Goal: Browse casually: Explore the website without a specific task or goal

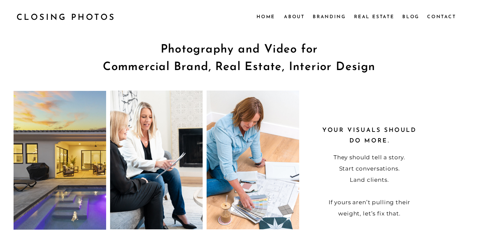
click at [370, 16] on nav "Real Estate" at bounding box center [375, 16] width 42 height 7
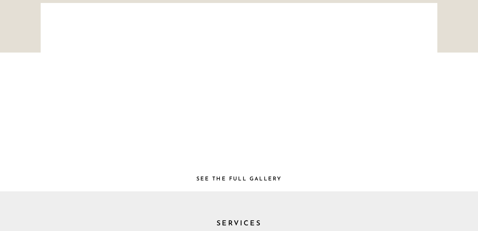
scroll to position [90, 0]
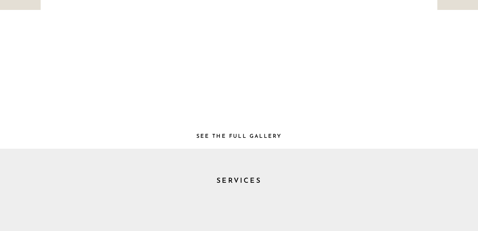
click at [261, 137] on h3 "See the full Gallery" at bounding box center [239, 135] width 100 height 7
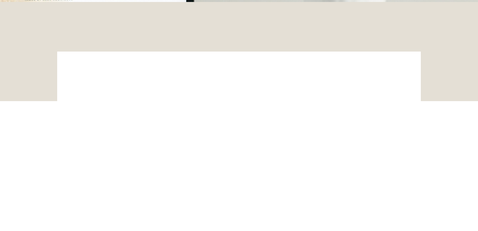
scroll to position [1226, 0]
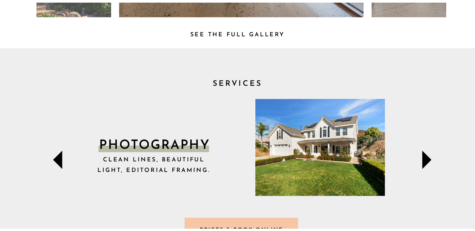
scroll to position [241, 0]
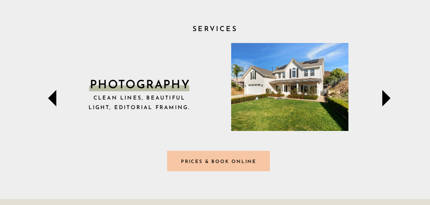
click at [243, 157] on div at bounding box center [218, 161] width 103 height 20
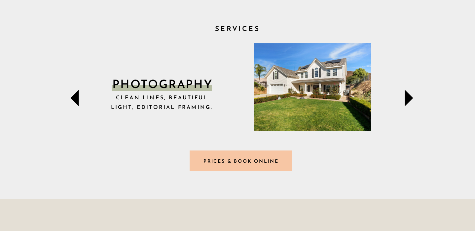
click at [409, 100] on icon at bounding box center [409, 98] width 8 height 17
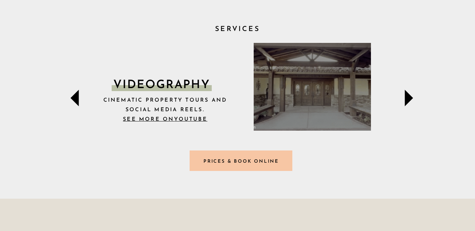
click at [409, 100] on icon at bounding box center [409, 98] width 8 height 17
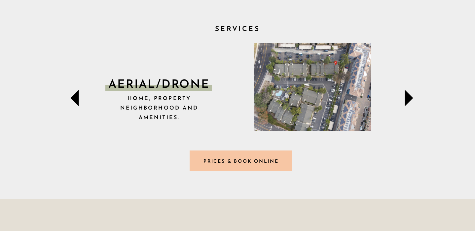
click at [409, 100] on icon at bounding box center [409, 98] width 8 height 17
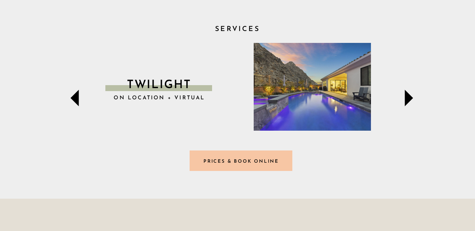
click at [409, 100] on icon at bounding box center [409, 98] width 8 height 17
